Goal: Task Accomplishment & Management: Use online tool/utility

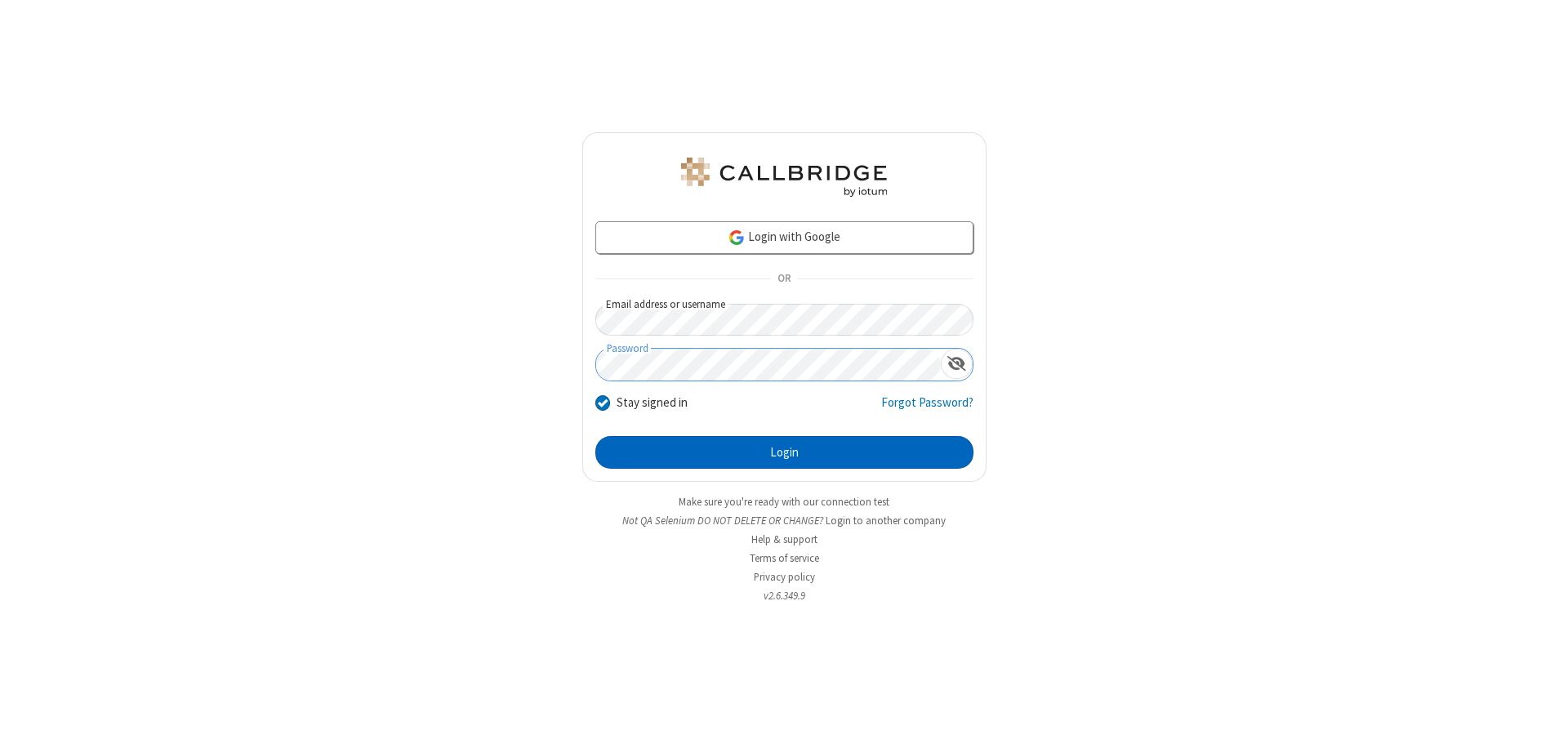
click at [784, 452] on button "Login" at bounding box center [784, 452] width 378 height 33
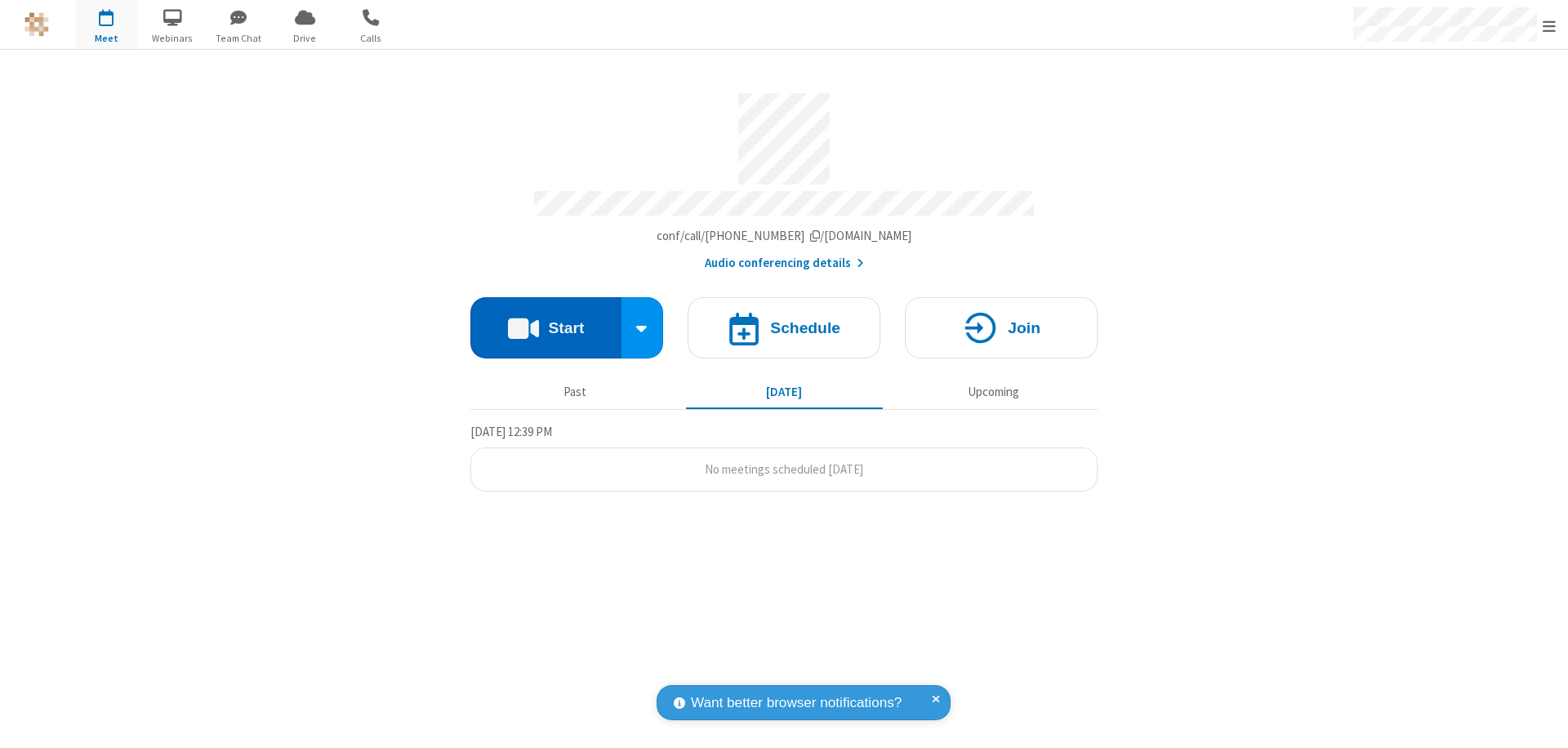
click at [545, 320] on button "Start" at bounding box center [545, 328] width 151 height 61
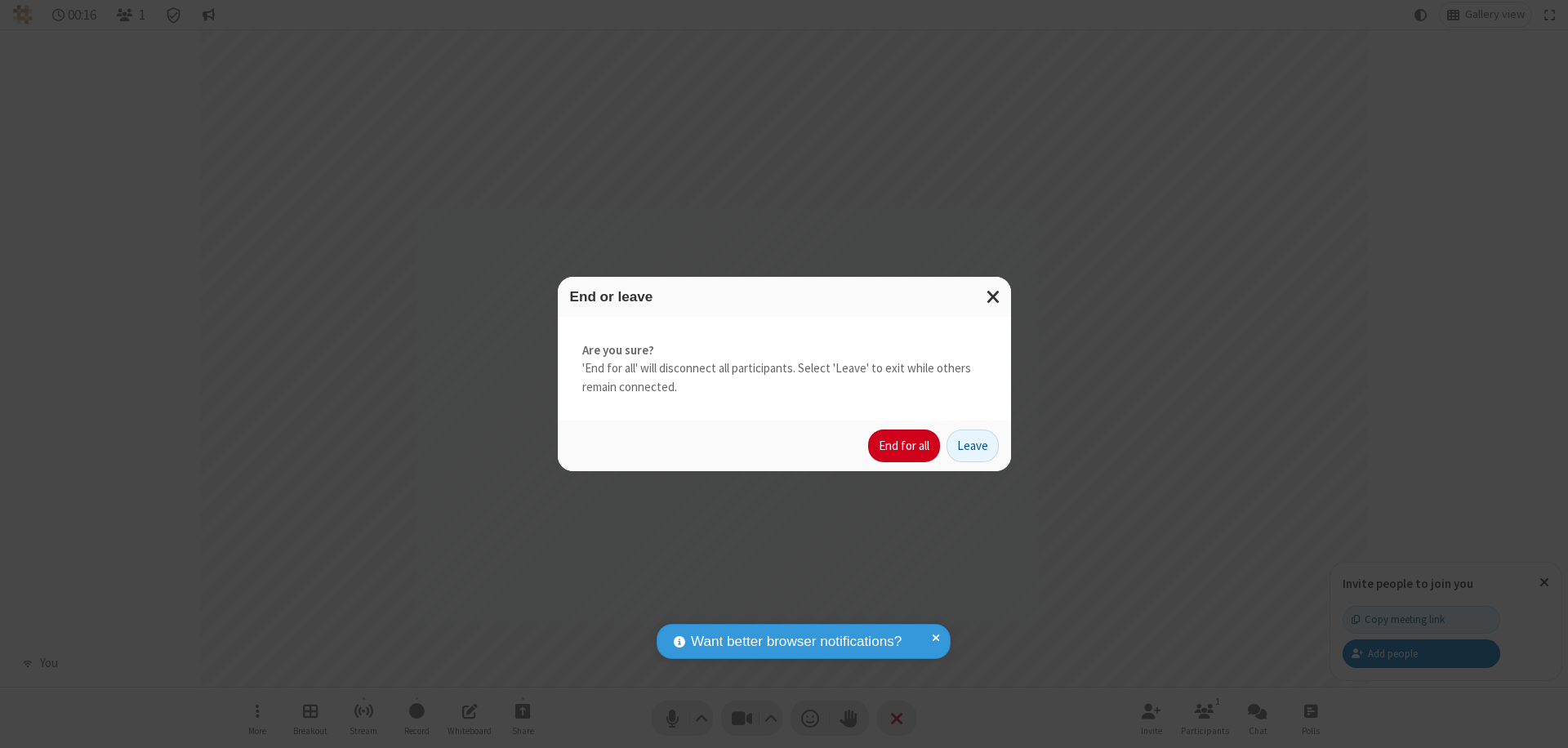
click at [905, 446] on button "End for all" at bounding box center [904, 446] width 72 height 33
